Goal: Task Accomplishment & Management: Manage account settings

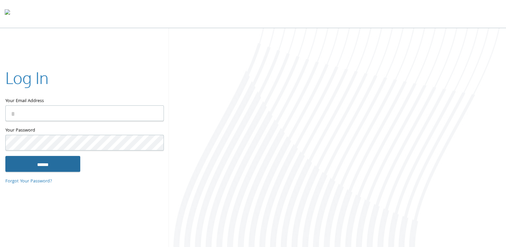
type input "**********"
click at [70, 162] on input "******" at bounding box center [42, 163] width 75 height 16
